Goal: Communication & Community: Connect with others

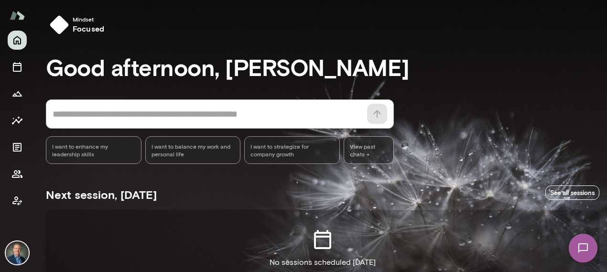
click at [228, 191] on div "Next session, [DATE] See all sessions" at bounding box center [322, 192] width 553 height 34
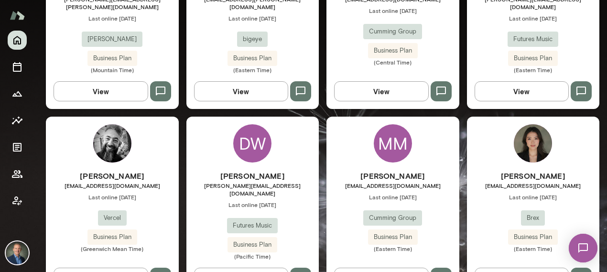
scroll to position [913, 0]
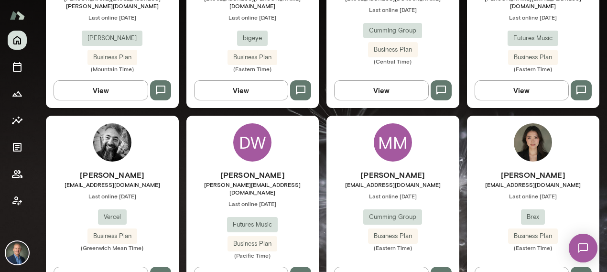
click at [299, 182] on div "Dave Wallace dave@futures.music Last online July 24 Futures Music Business Plan…" at bounding box center [252, 214] width 133 height 90
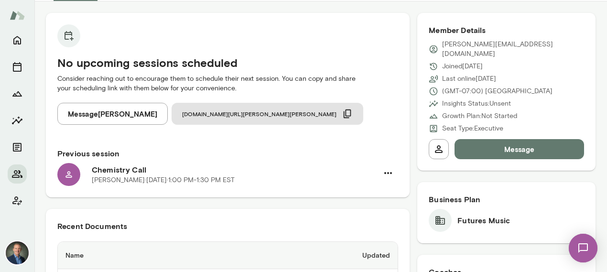
scroll to position [53, 0]
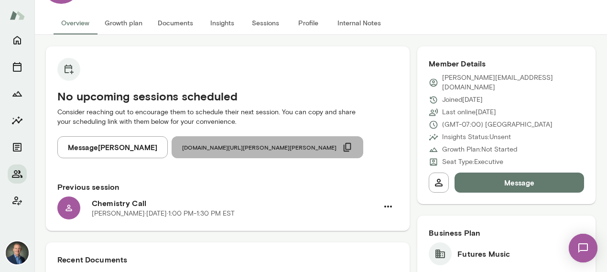
click at [342, 145] on icon "button" at bounding box center [347, 147] width 11 height 11
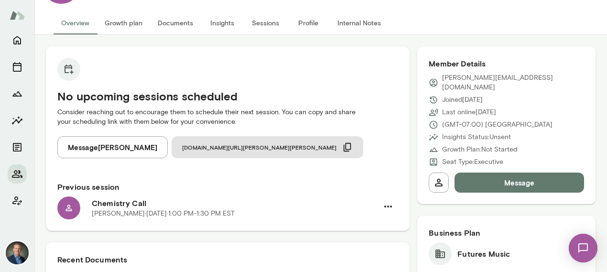
click at [537, 172] on button "Message" at bounding box center [518, 182] width 129 height 20
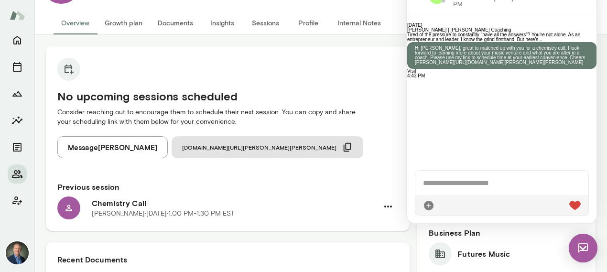
scroll to position [135, 0]
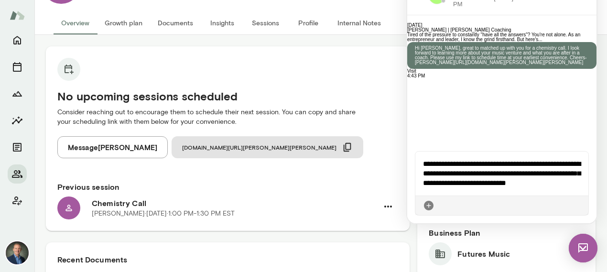
click at [580, 205] on icon at bounding box center [580, 205] width 0 height 0
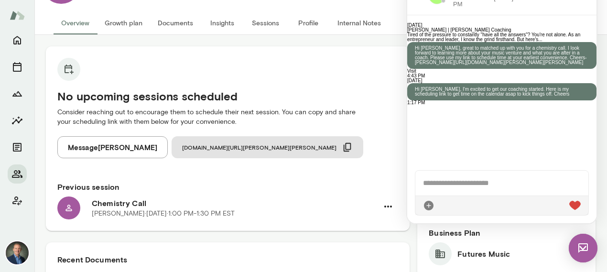
scroll to position [215, 0]
click at [580, 205] on icon at bounding box center [580, 205] width 0 height 0
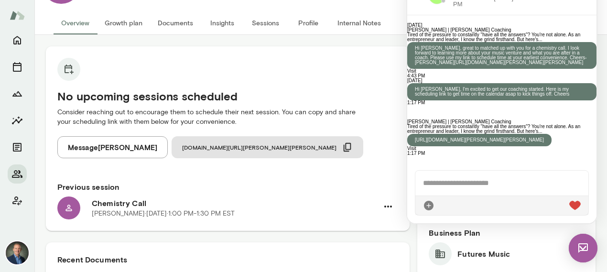
scroll to position [417, 0]
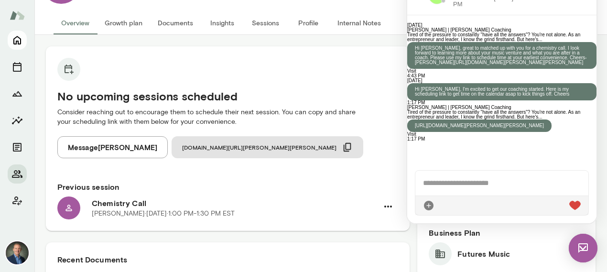
click at [18, 37] on icon "Home" at bounding box center [17, 40] width 8 height 9
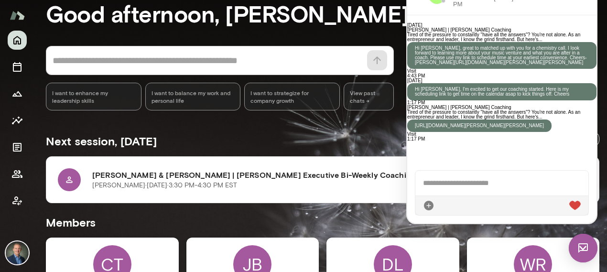
click at [582, 246] on img at bounding box center [582, 248] width 29 height 29
